Goal: Task Accomplishment & Management: Complete application form

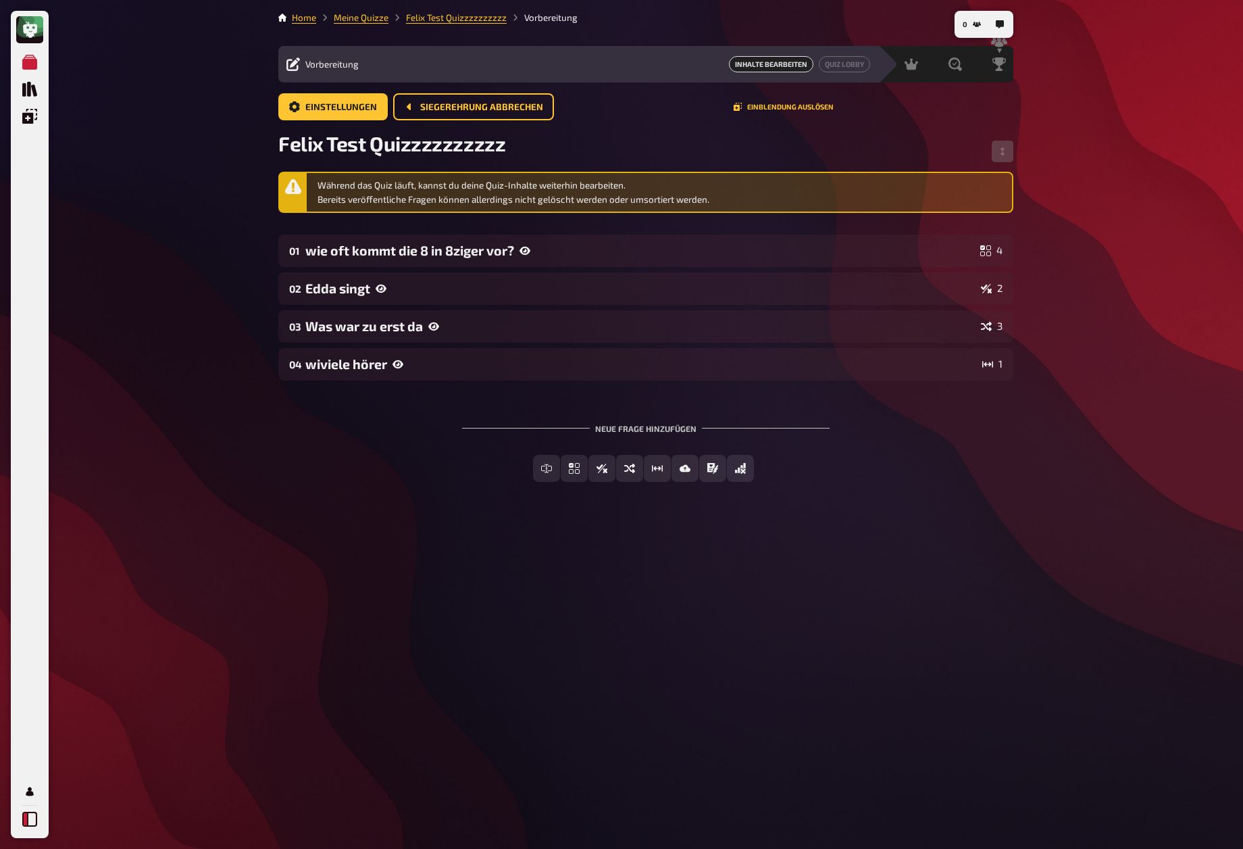
click at [30, 821] on icon at bounding box center [29, 819] width 15 height 15
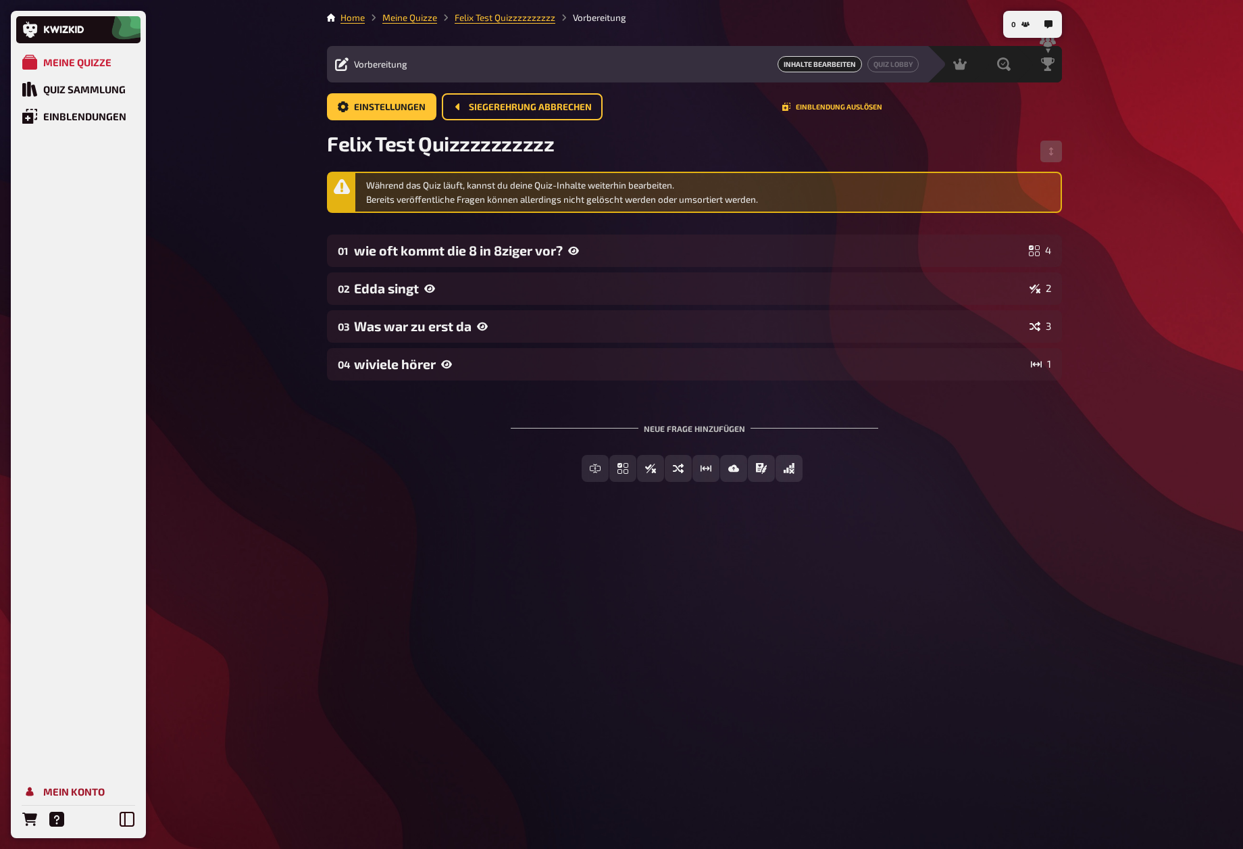
click at [68, 789] on div "Mein Konto" at bounding box center [73, 791] width 61 height 12
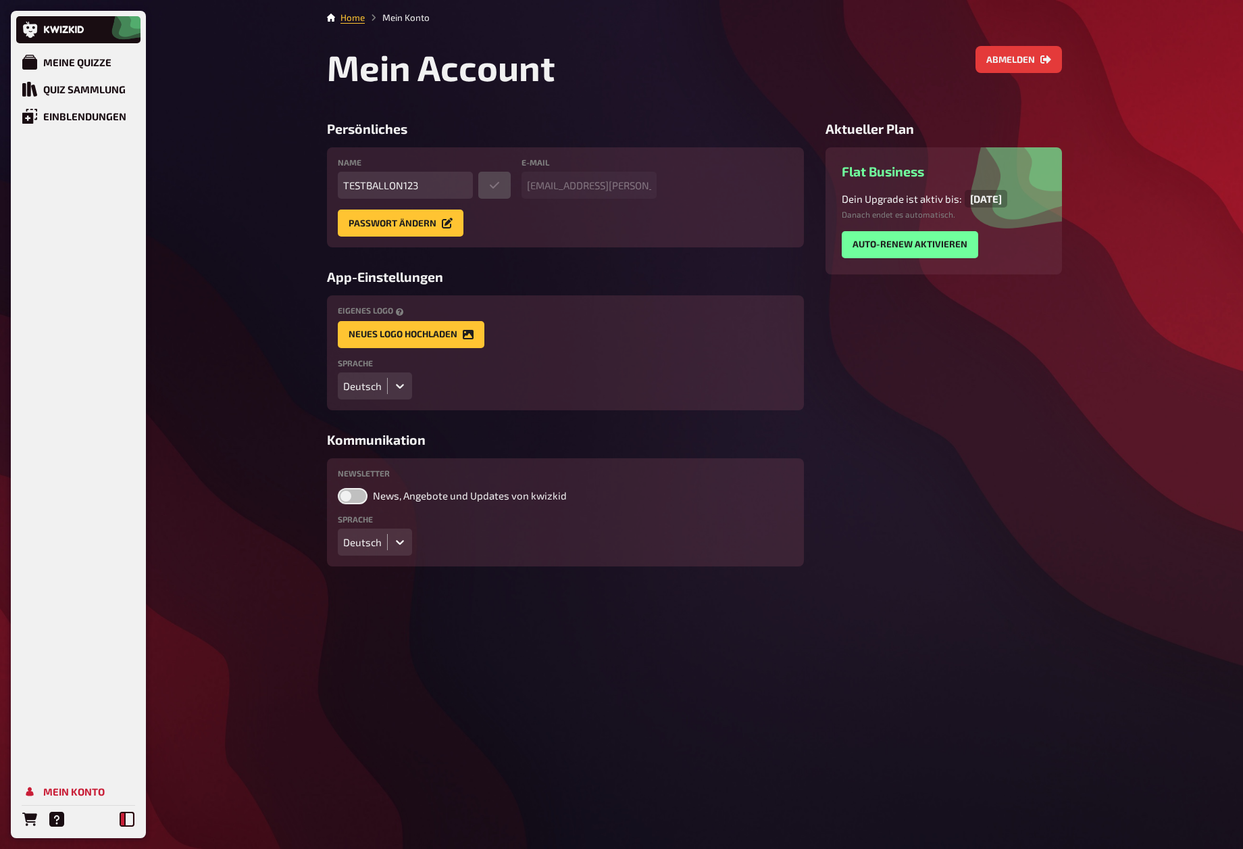
click at [127, 816] on icon at bounding box center [127, 819] width 15 height 15
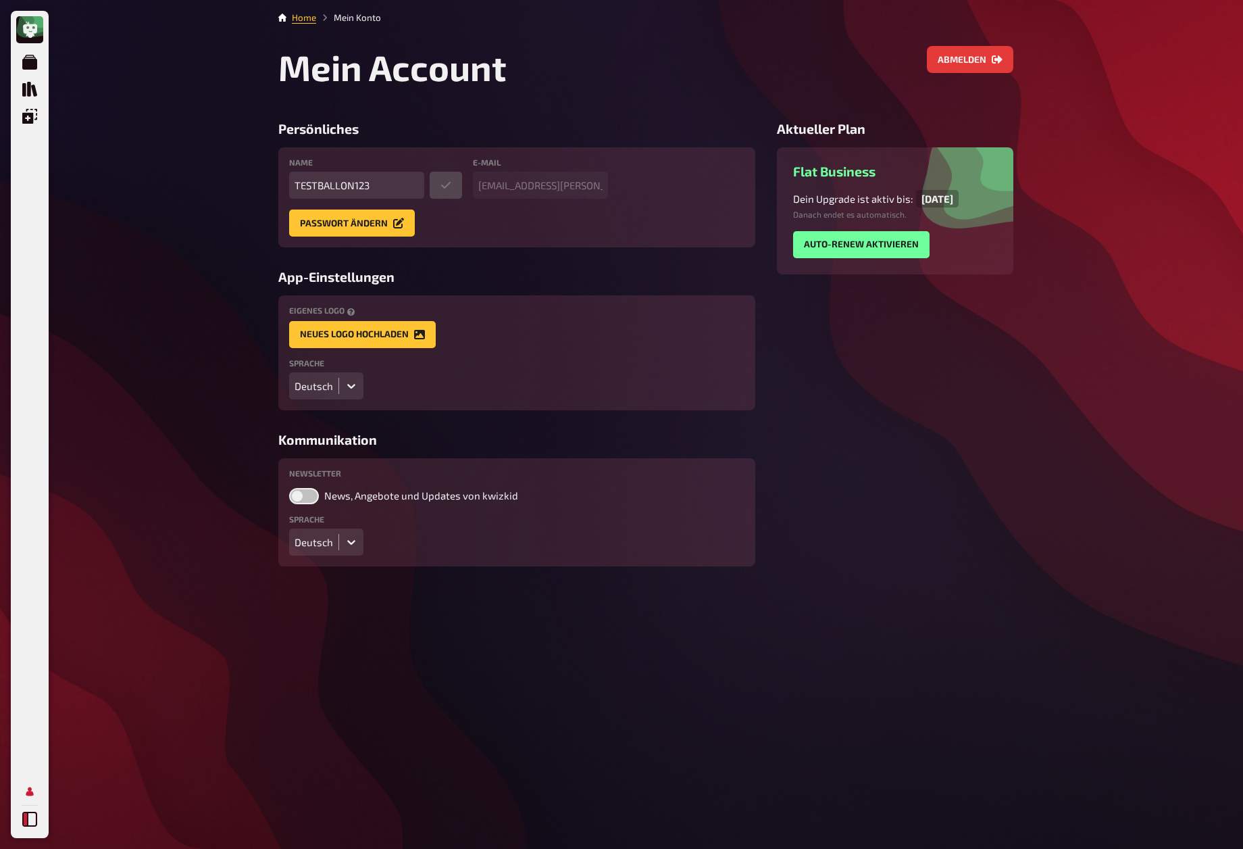
click at [40, 823] on button at bounding box center [29, 819] width 27 height 27
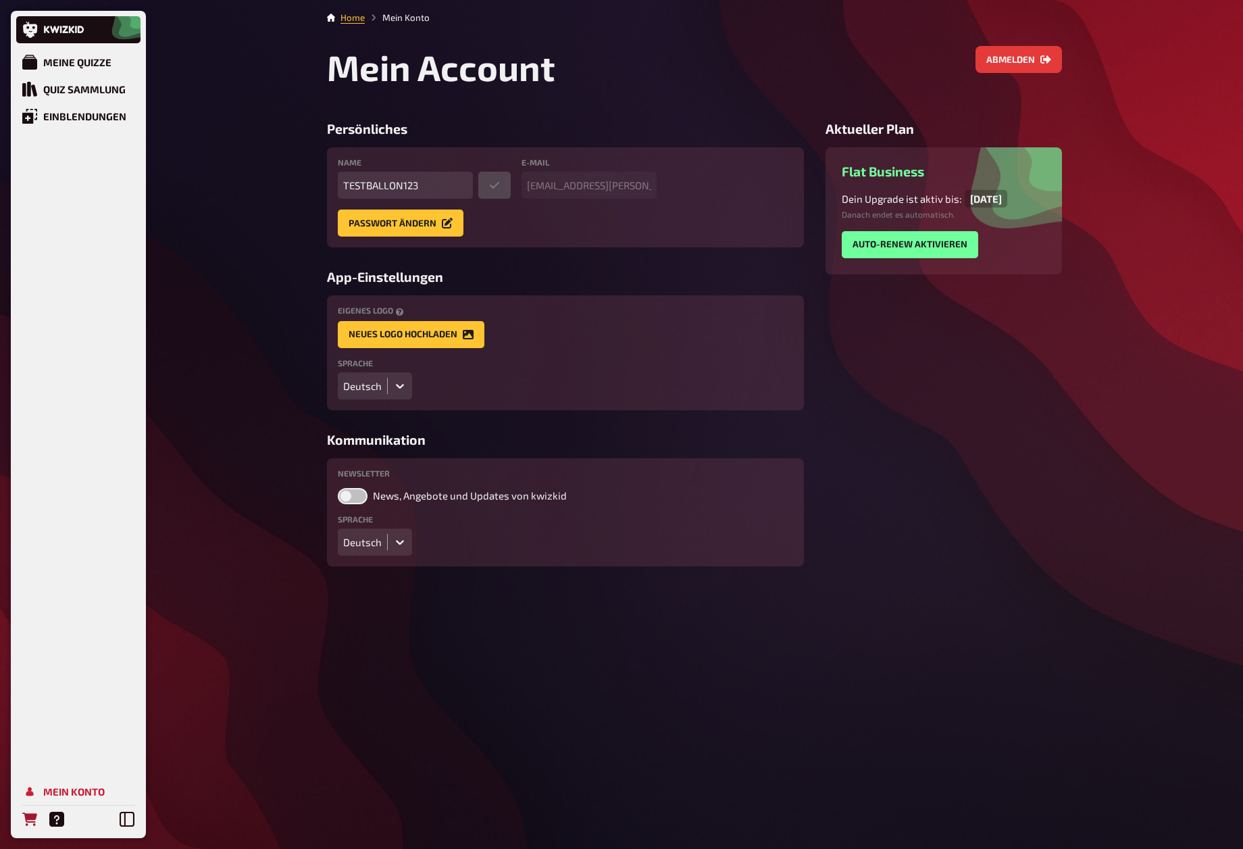
click at [32, 823] on icon "Bestellungen" at bounding box center [29, 819] width 15 height 15
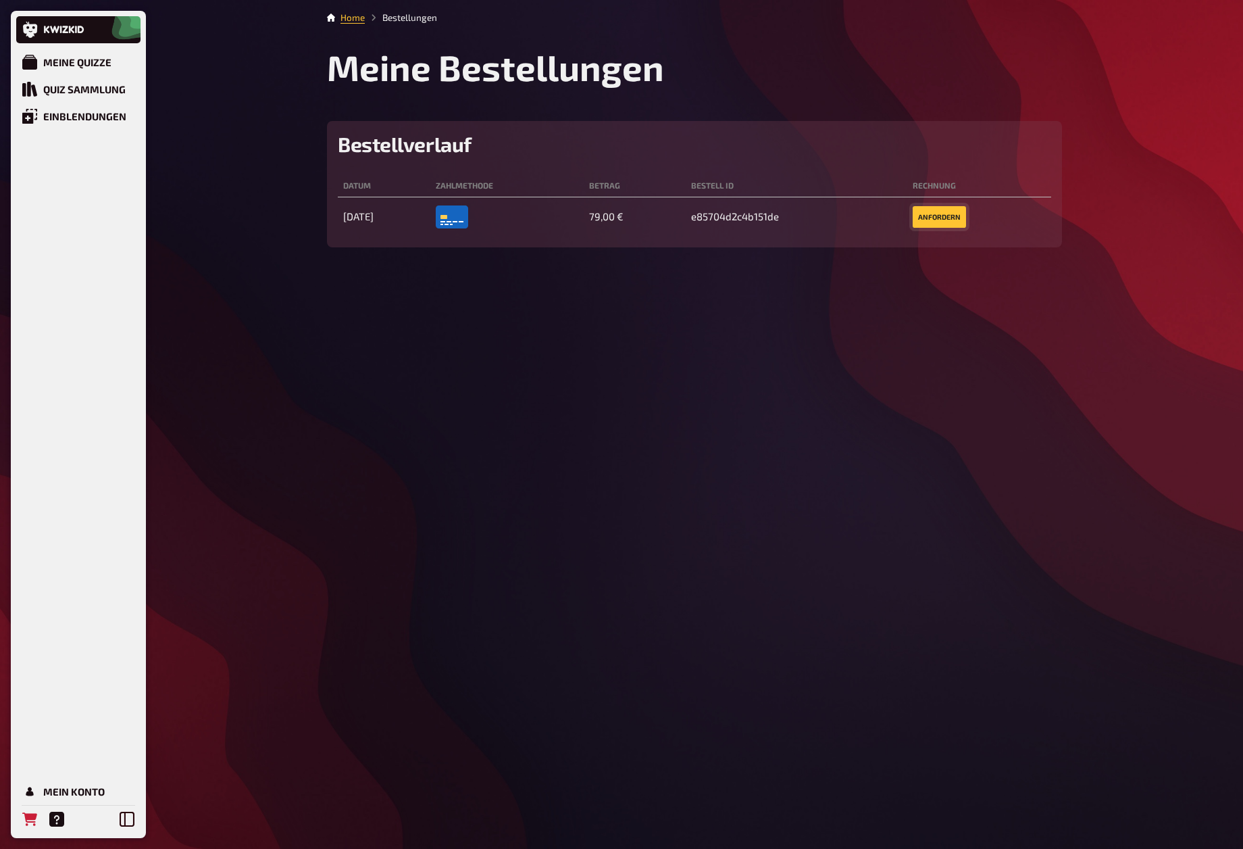
click at [941, 214] on link "anfordern" at bounding box center [939, 217] width 53 height 22
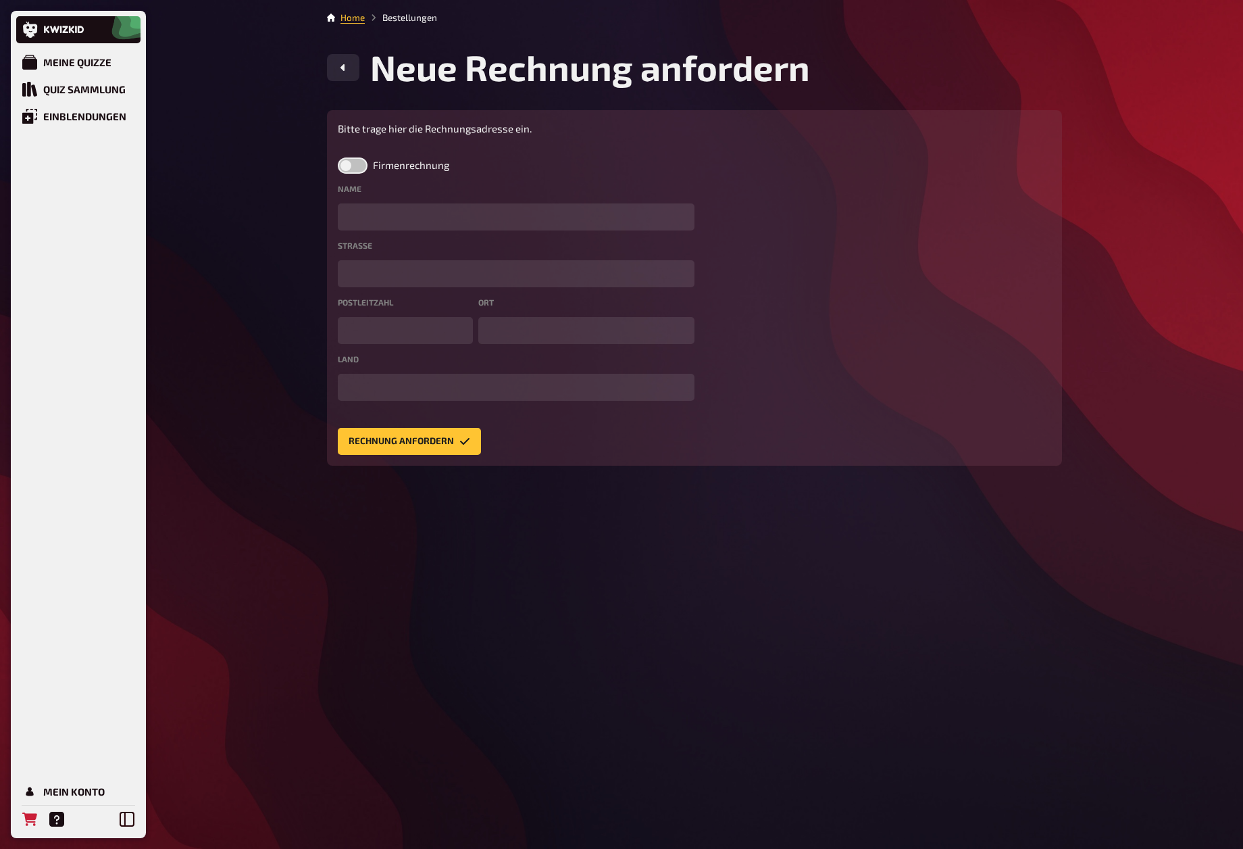
click at [363, 166] on label at bounding box center [353, 165] width 30 height 16
click at [338, 157] on input "Firmenrechnung" at bounding box center [337, 157] width 1 height 1
checkbox input "true"
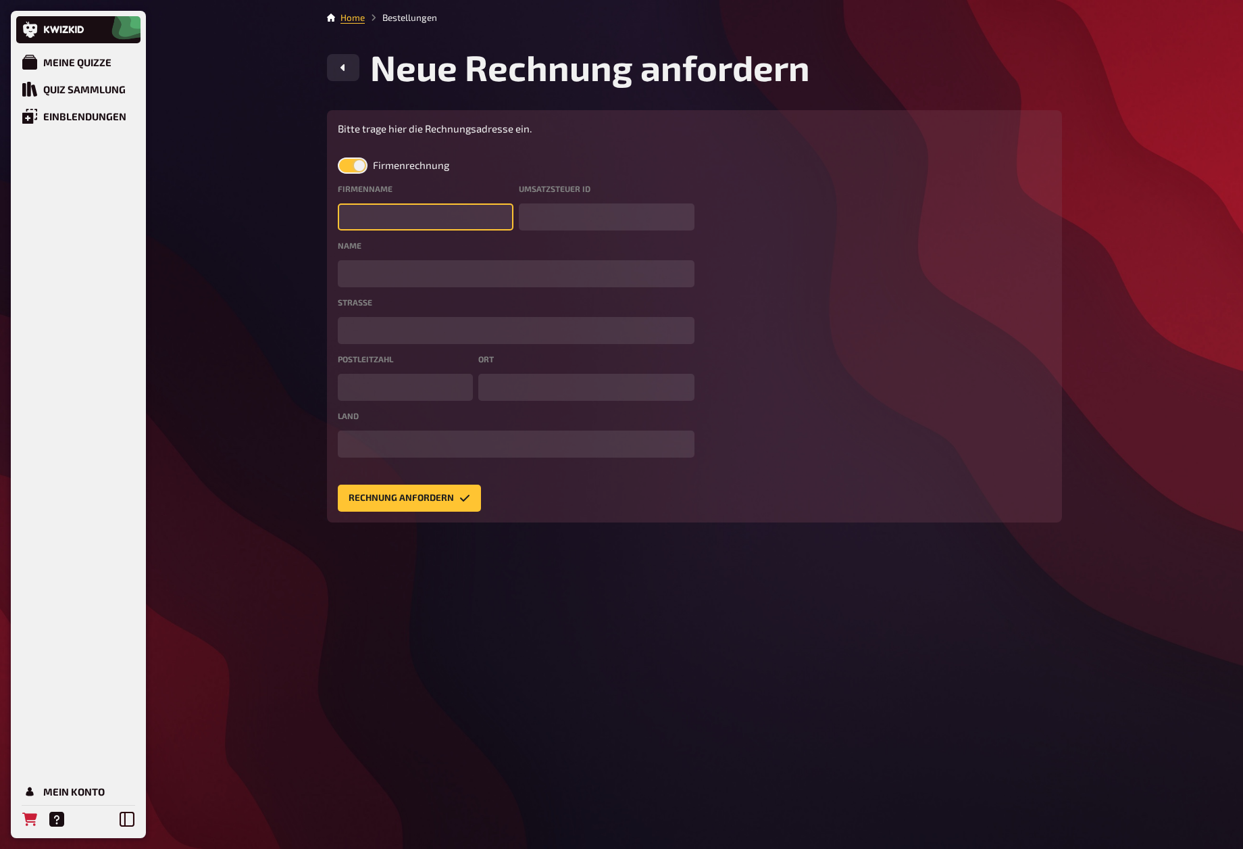
click at [389, 210] on input "text" at bounding box center [426, 216] width 176 height 27
click at [428, 216] on input "text" at bounding box center [426, 216] width 176 height 27
paste input "80s80s Audio GmbH & Co. KG"
type input "80s80s Audio GmbH & Co. KG"
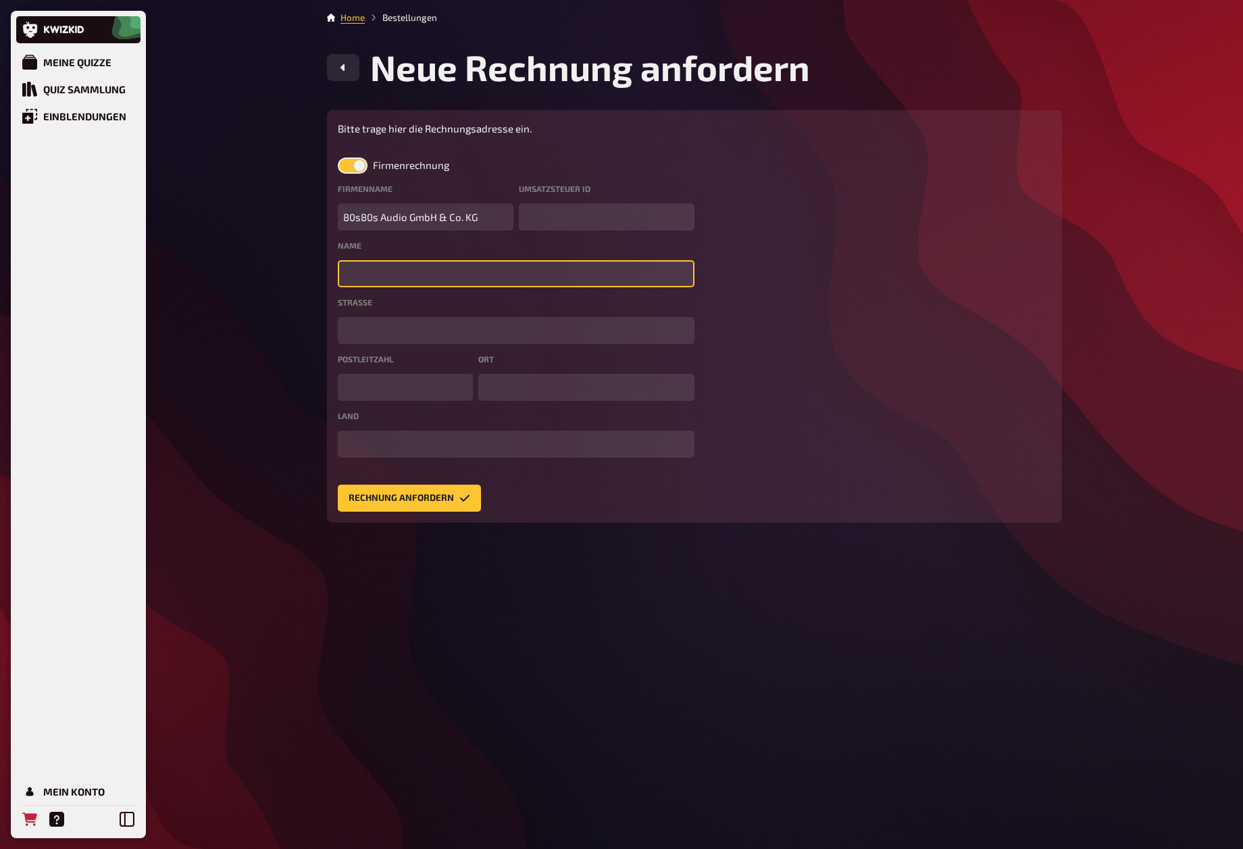
drag, startPoint x: 599, startPoint y: 282, endPoint x: 616, endPoint y: 282, distance: 16.9
click at [599, 282] on input "text" at bounding box center [516, 273] width 357 height 27
type input "F"
type input "zH [PERSON_NAME]"
drag, startPoint x: 590, startPoint y: 212, endPoint x: 607, endPoint y: 217, distance: 17.5
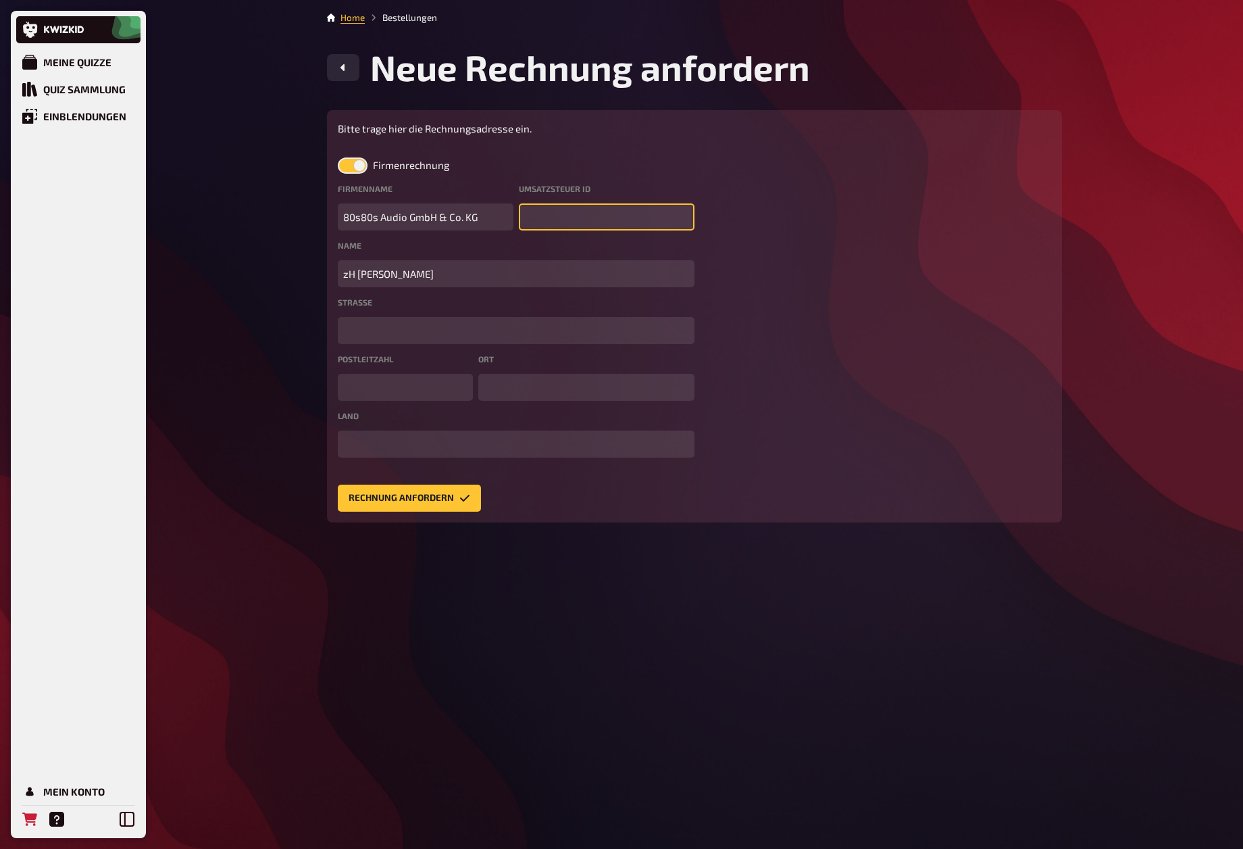
click at [592, 212] on input "text" at bounding box center [607, 216] width 176 height 27
click at [608, 206] on input "text" at bounding box center [607, 216] width 176 height 27
paste input "DE 221437389"
click at [544, 216] on input "DE 221437389" at bounding box center [607, 216] width 176 height 27
type input "DE221437389"
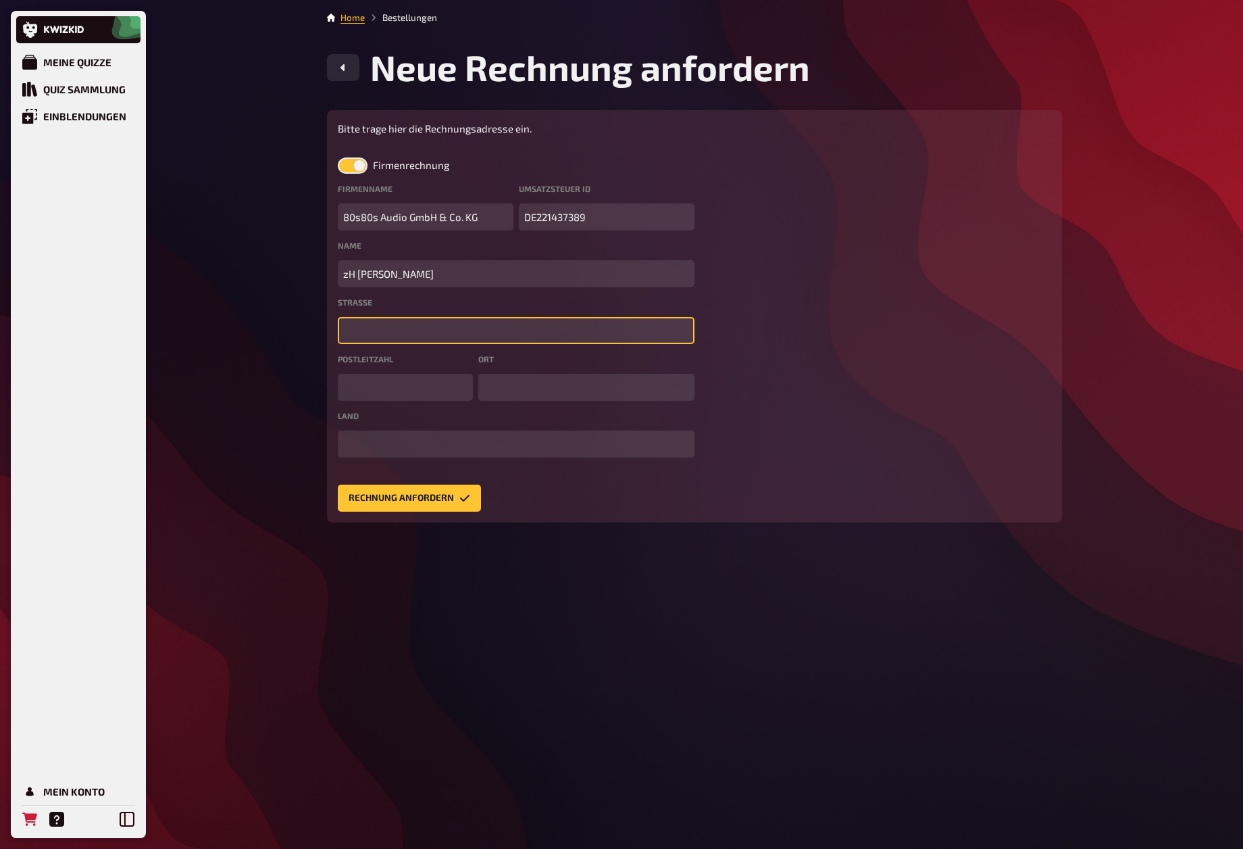
drag, startPoint x: 658, startPoint y: 331, endPoint x: 743, endPoint y: 360, distance: 89.8
click at [658, 331] on input "text" at bounding box center [516, 330] width 357 height 27
click at [406, 326] on input "text" at bounding box center [516, 330] width 357 height 27
paste input "[STREET_ADDRESS]"
type input "[STREET_ADDRESS]"
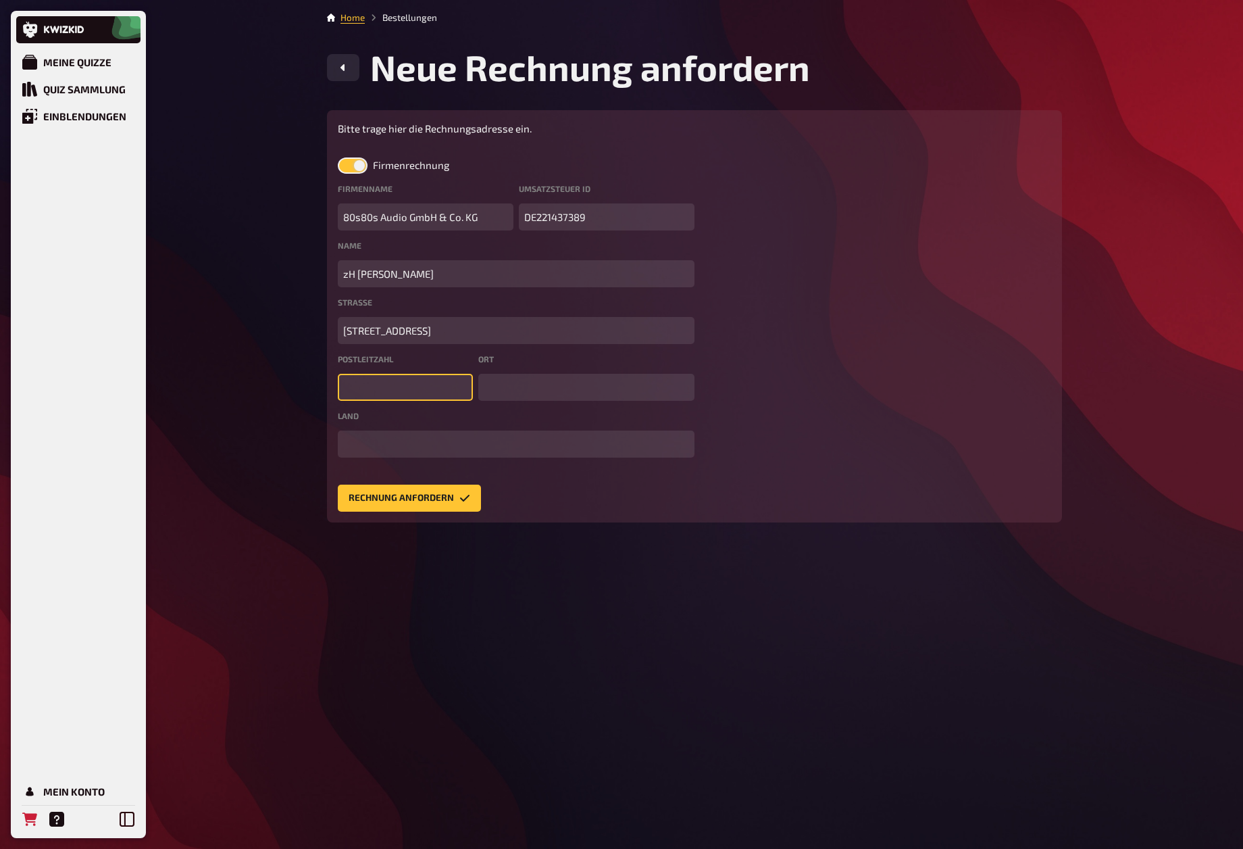
drag, startPoint x: 361, startPoint y: 390, endPoint x: 697, endPoint y: 351, distance: 338.7
click at [362, 392] on input "text" at bounding box center [405, 387] width 135 height 27
drag, startPoint x: 357, startPoint y: 374, endPoint x: 365, endPoint y: 376, distance: 8.4
click at [360, 376] on input "text" at bounding box center [405, 387] width 135 height 27
paste input "18055"
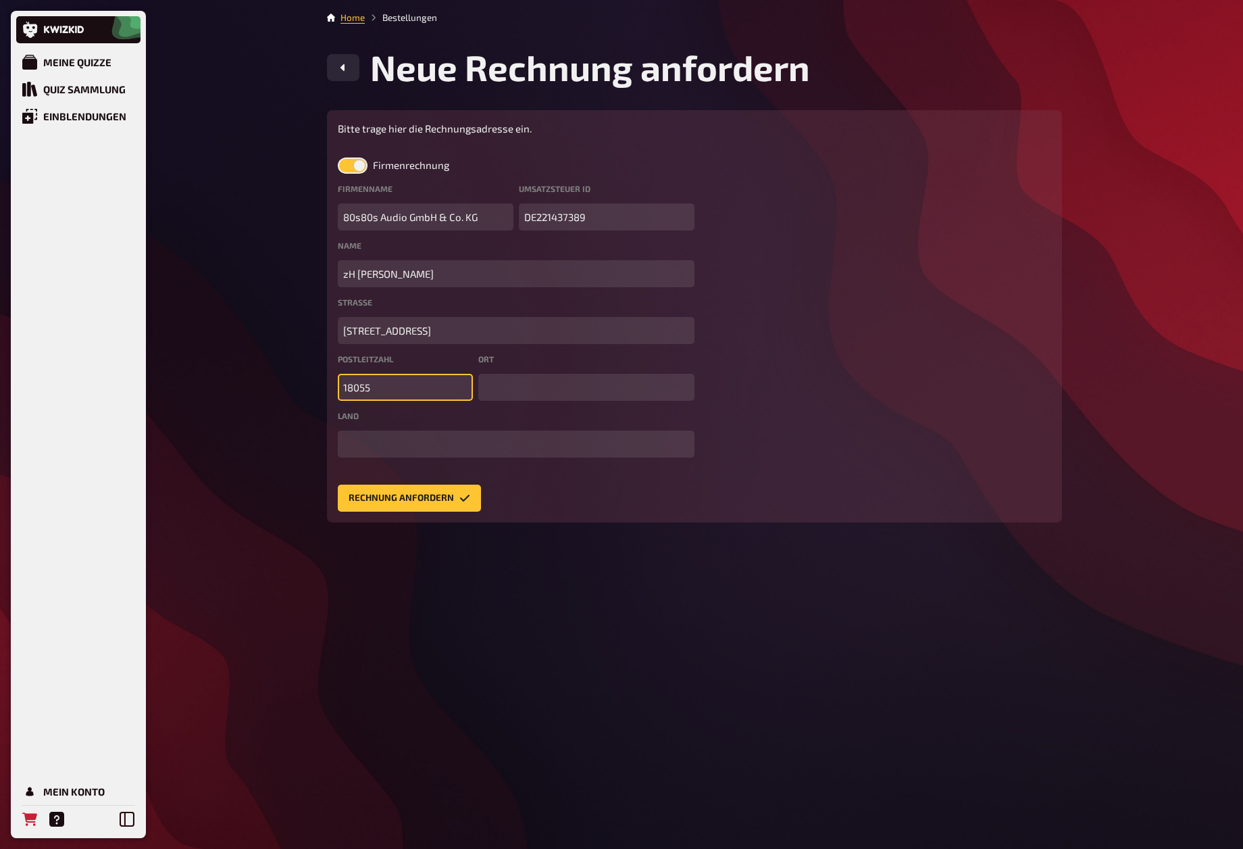
type input "18055"
click at [578, 378] on input "text" at bounding box center [586, 387] width 216 height 27
click at [561, 379] on input "text" at bounding box center [586, 387] width 216 height 27
paste input "[GEOGRAPHIC_DATA]"
type input "[GEOGRAPHIC_DATA]"
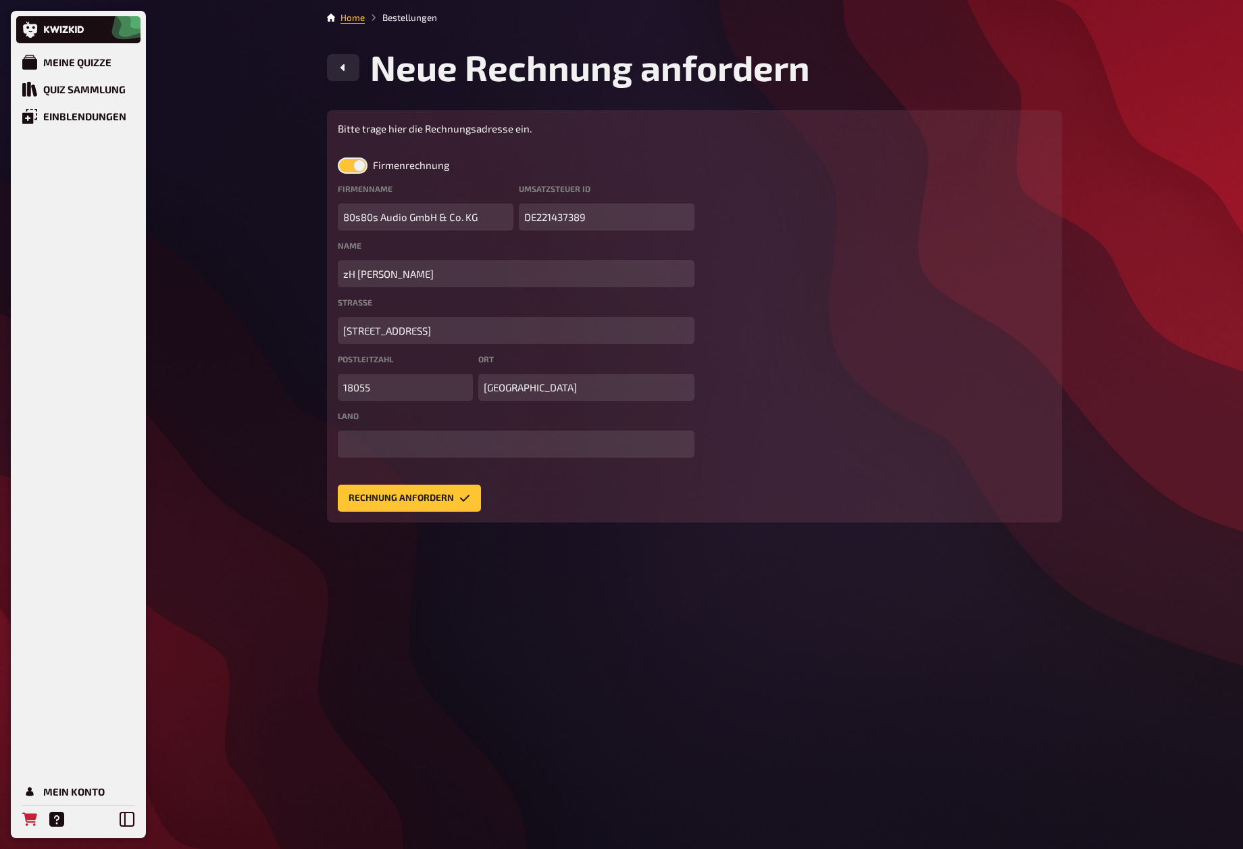
click at [426, 460] on div "Bitte trage hier die Rechnungsadresse ein. Firmenrechnung Firmenname 80s80s Aud…" at bounding box center [516, 316] width 357 height 391
click at [428, 444] on input "text" at bounding box center [516, 443] width 357 height 27
click at [539, 494] on div "Rechnung anfordern" at bounding box center [516, 498] width 357 height 27
click at [409, 445] on input "DE" at bounding box center [516, 443] width 357 height 27
type input "[GEOGRAPHIC_DATA]"
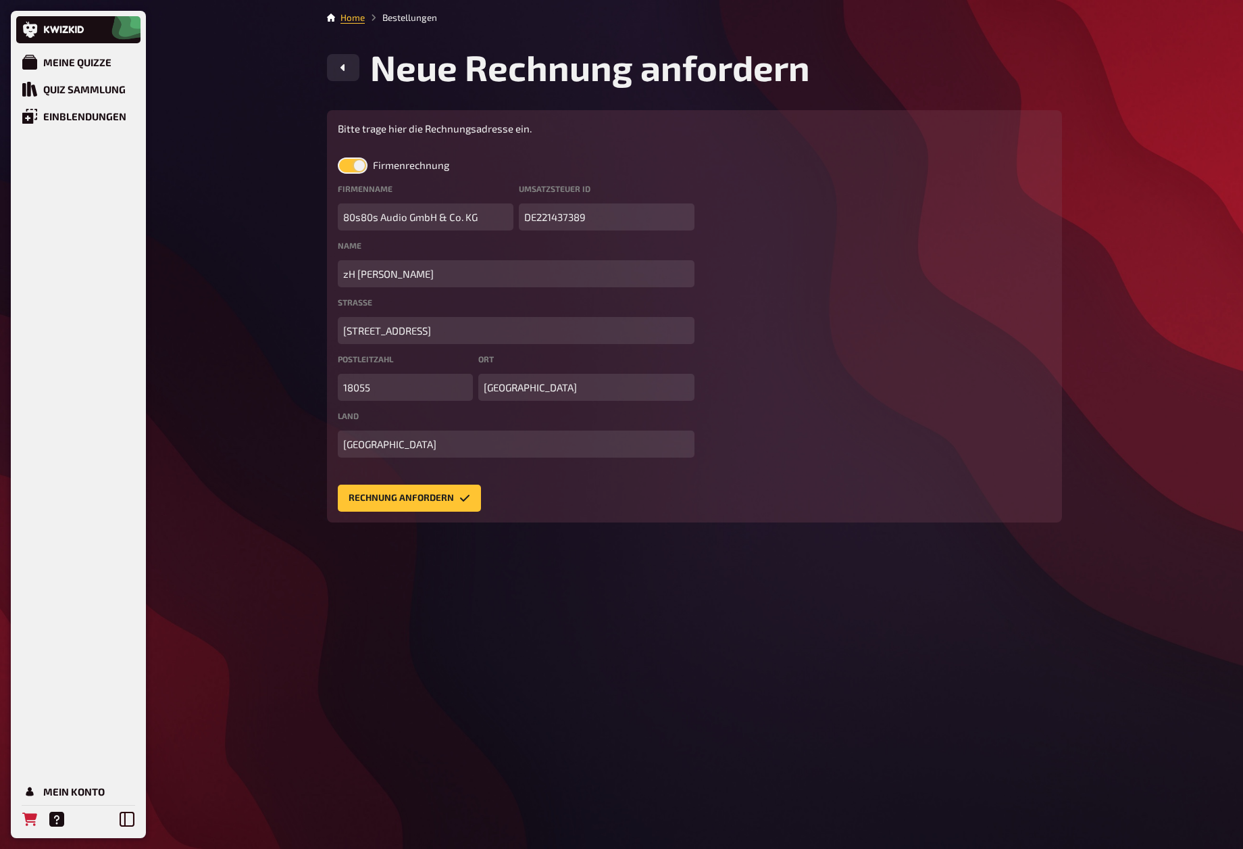
click at [887, 489] on form "Bitte trage hier die Rechnungsadresse ein. Firmenrechnung Firmenname 80s80s Aud…" at bounding box center [695, 316] width 714 height 391
click at [410, 493] on button "Rechnung anfordern" at bounding box center [409, 498] width 143 height 27
